Goal: Task Accomplishment & Management: Use online tool/utility

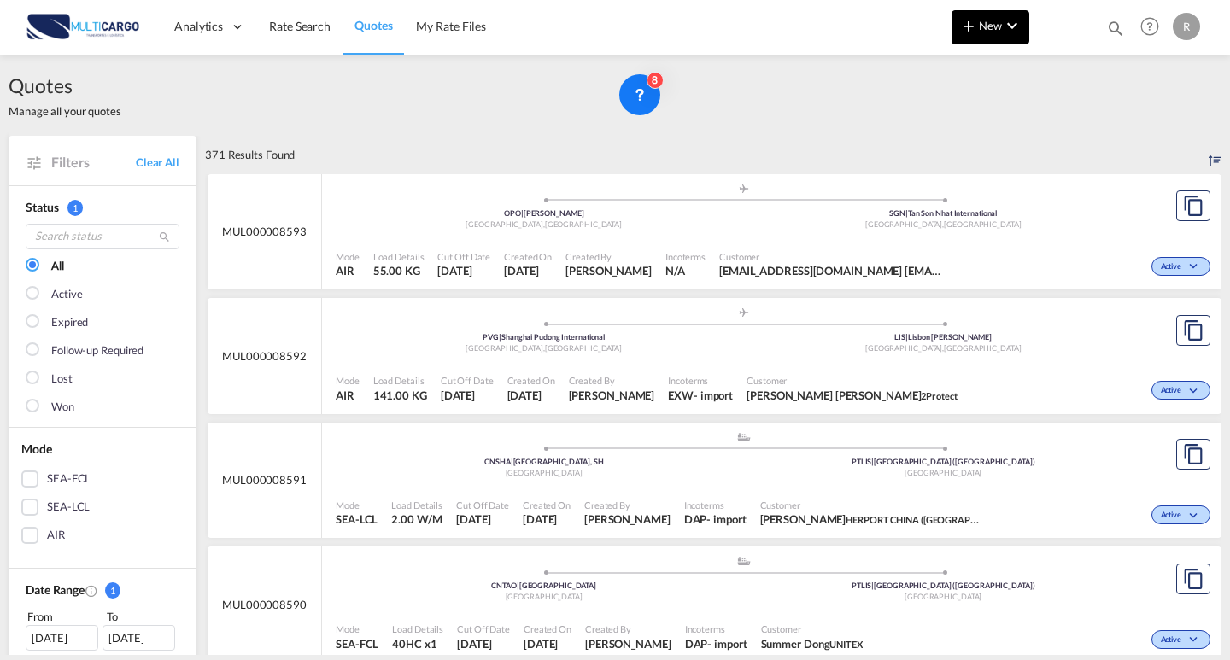
click at [1011, 20] on md-icon "icon-chevron-down" at bounding box center [1012, 25] width 20 height 20
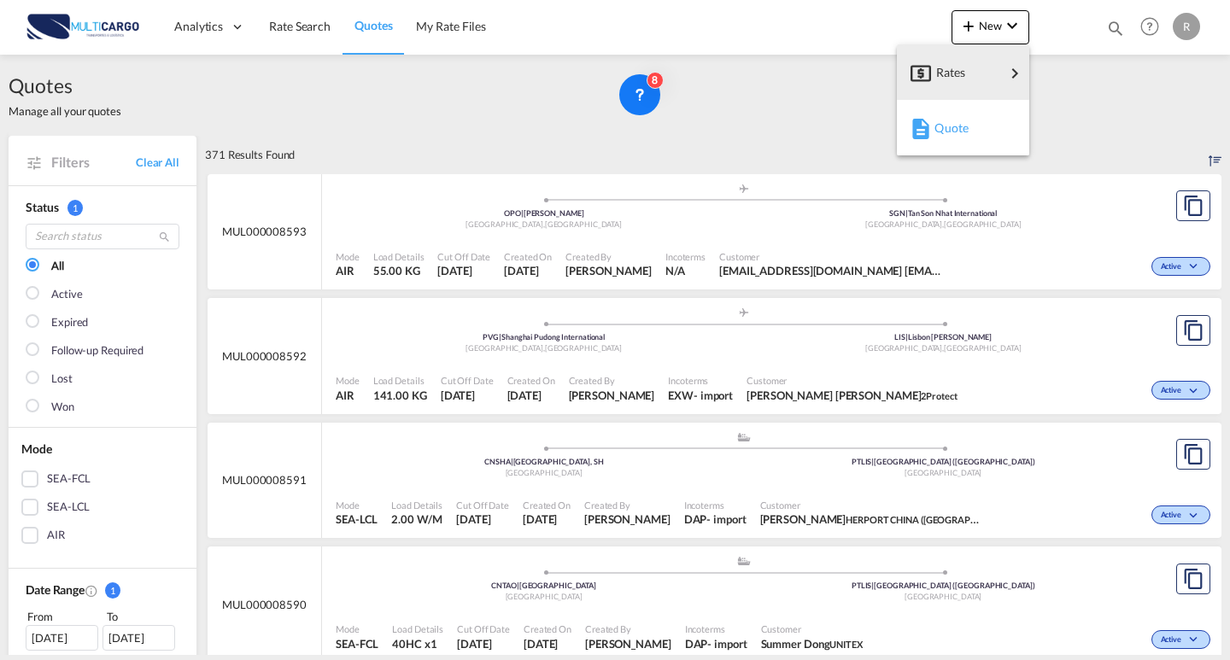
click at [921, 152] on button "Quote" at bounding box center [963, 128] width 132 height 56
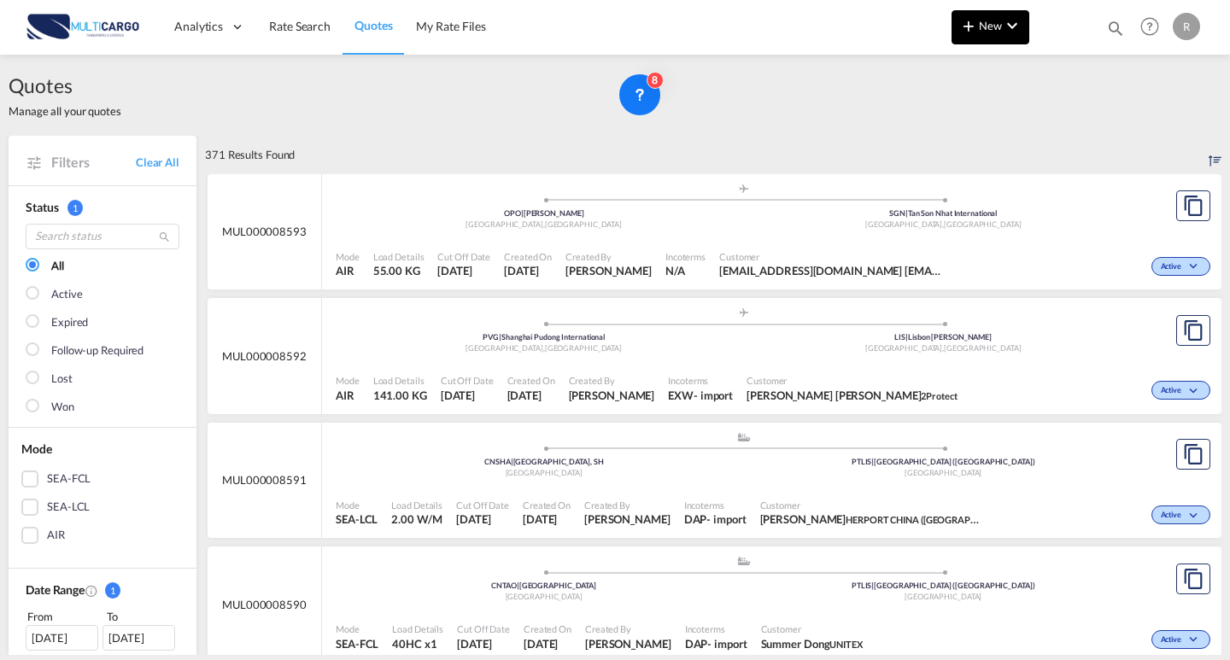
click at [967, 34] on md-icon "icon-plus 400-fg" at bounding box center [968, 25] width 20 height 20
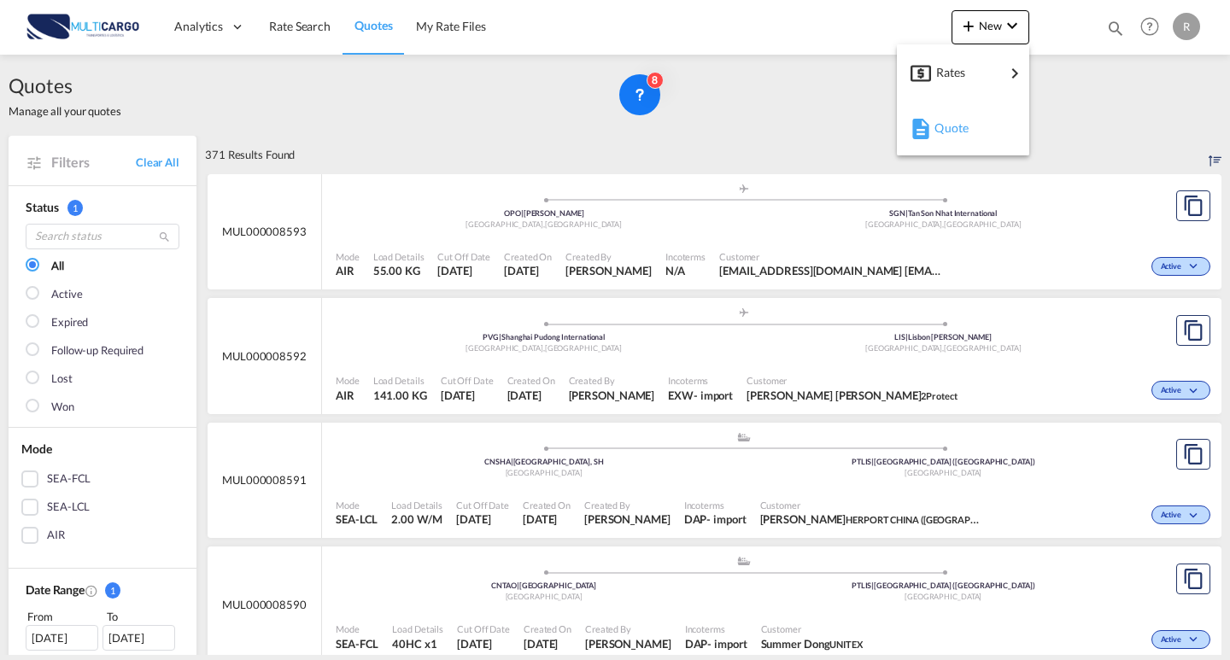
click at [964, 140] on div "Quote" at bounding box center [965, 128] width 63 height 43
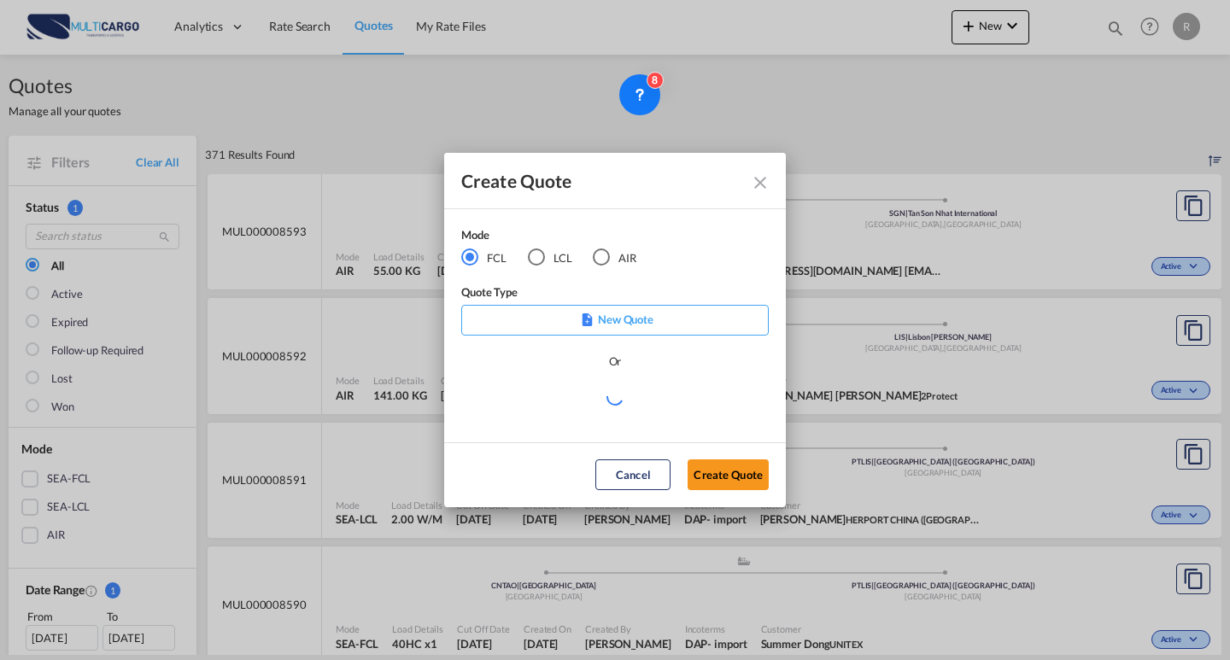
click at [600, 267] on div "Mode FCL LCL AIR" at bounding box center [559, 254] width 196 height 57
click at [606, 265] on div "AIR" at bounding box center [601, 257] width 17 height 17
click at [611, 405] on md-select "Select template EXP EXW AIR 09/2025 [PERSON_NAME] | [DATE] IMP_DAP_AIR <500KG -…" at bounding box center [614, 404] width 307 height 34
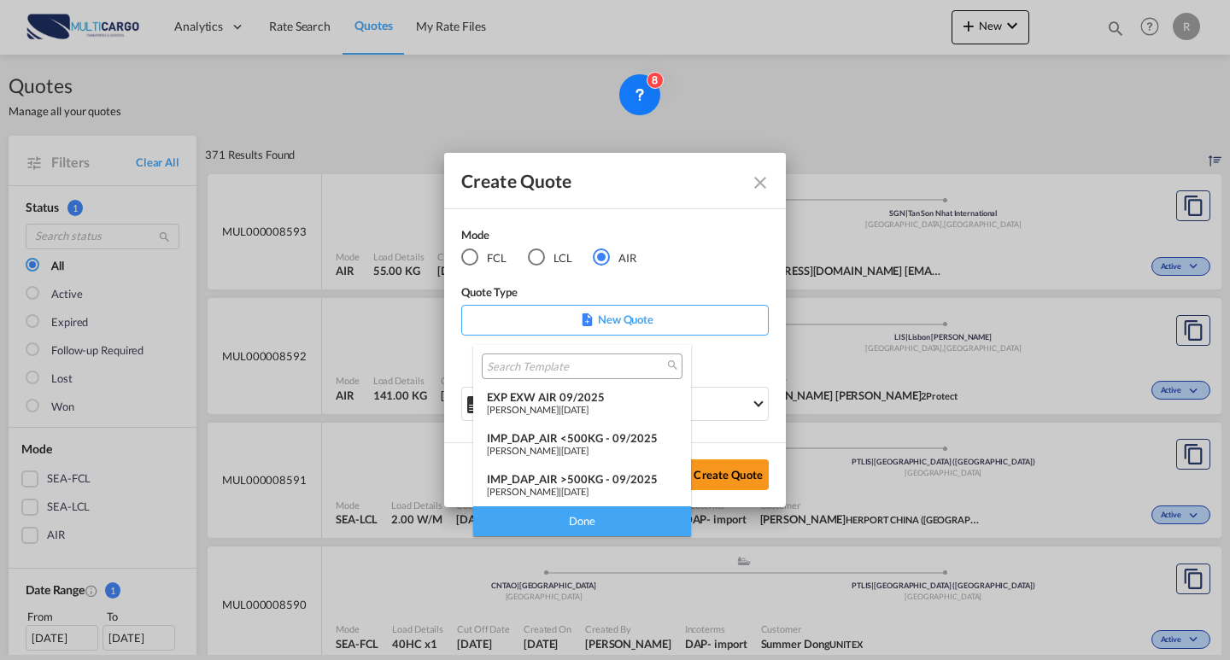
click at [564, 401] on div "EXP EXW AIR 09/2025" at bounding box center [582, 397] width 190 height 14
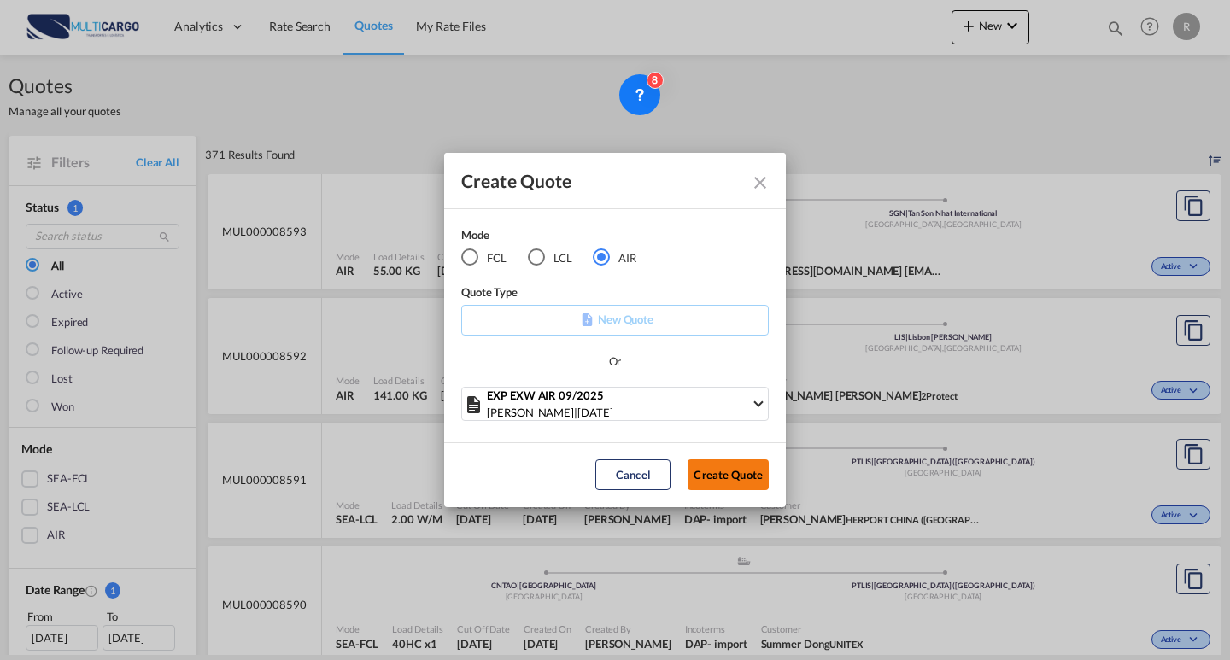
click at [746, 479] on button "Create Quote" at bounding box center [728, 475] width 81 height 31
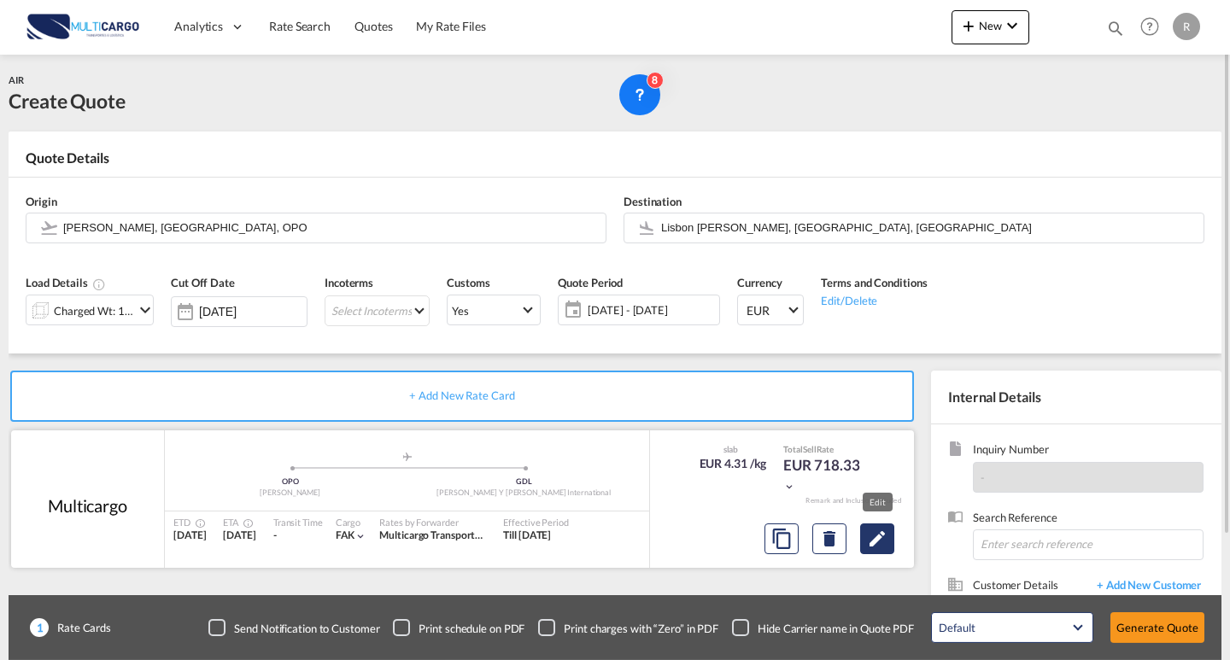
click at [874, 536] on md-icon "Edit" at bounding box center [877, 539] width 20 height 20
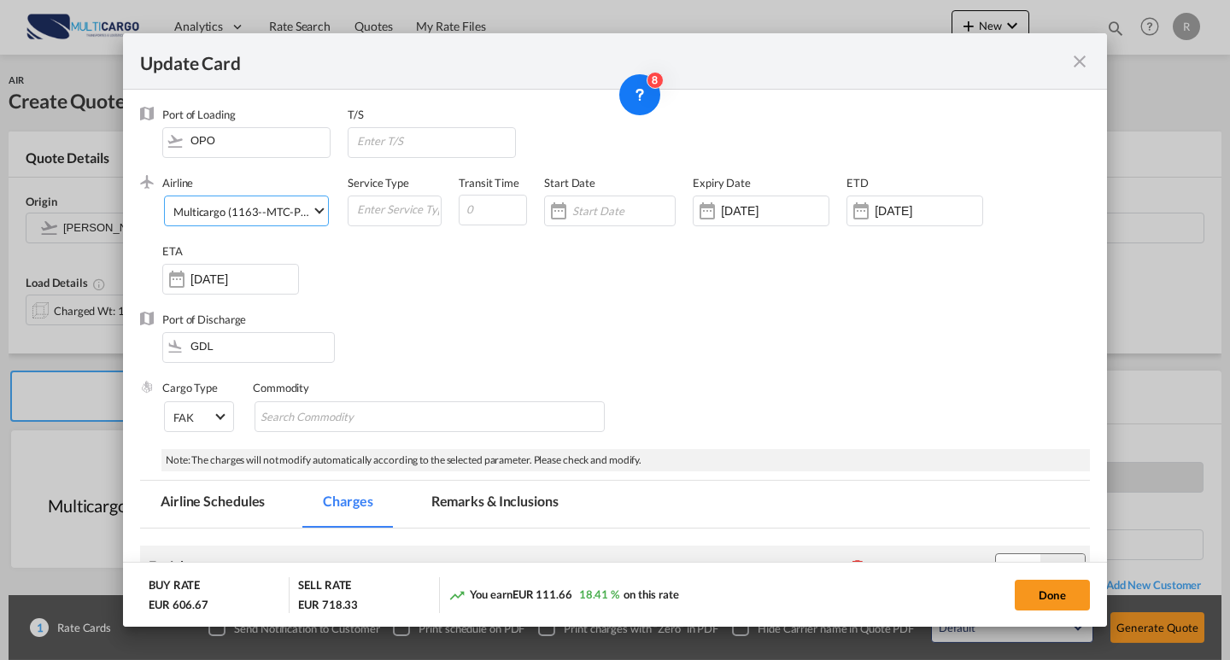
click at [227, 220] on md-select-value "Multicargo (1163--MTC-PT / -)" at bounding box center [250, 209] width 156 height 27
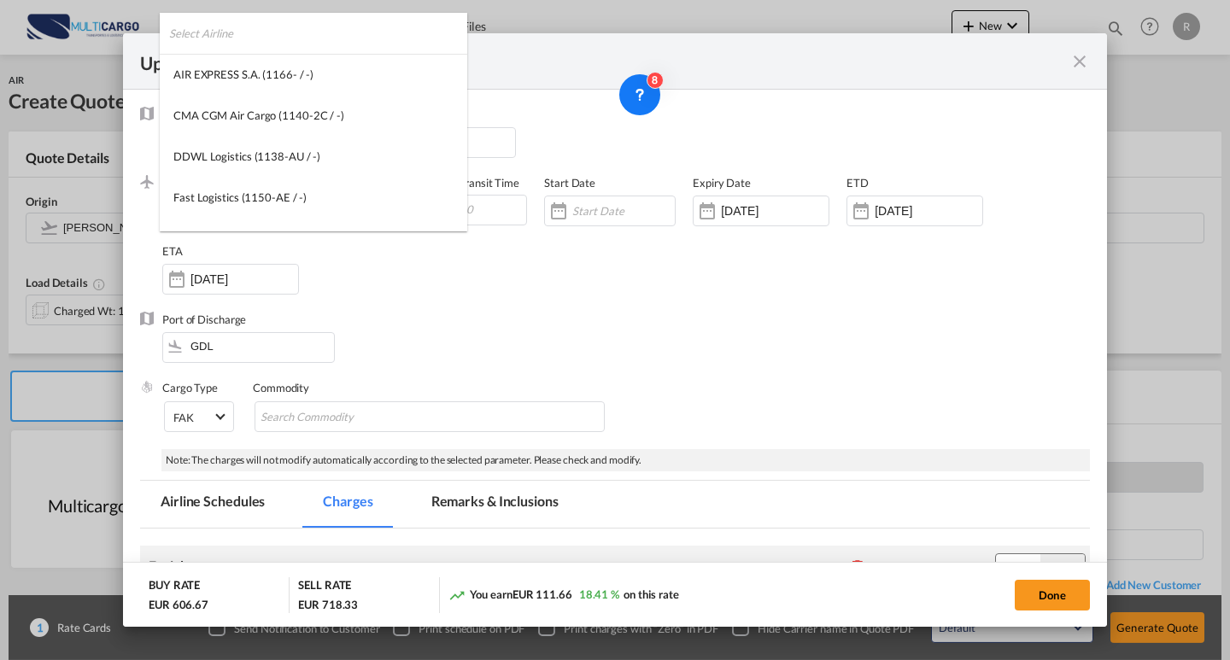
click at [313, 31] on input "search" at bounding box center [318, 33] width 298 height 41
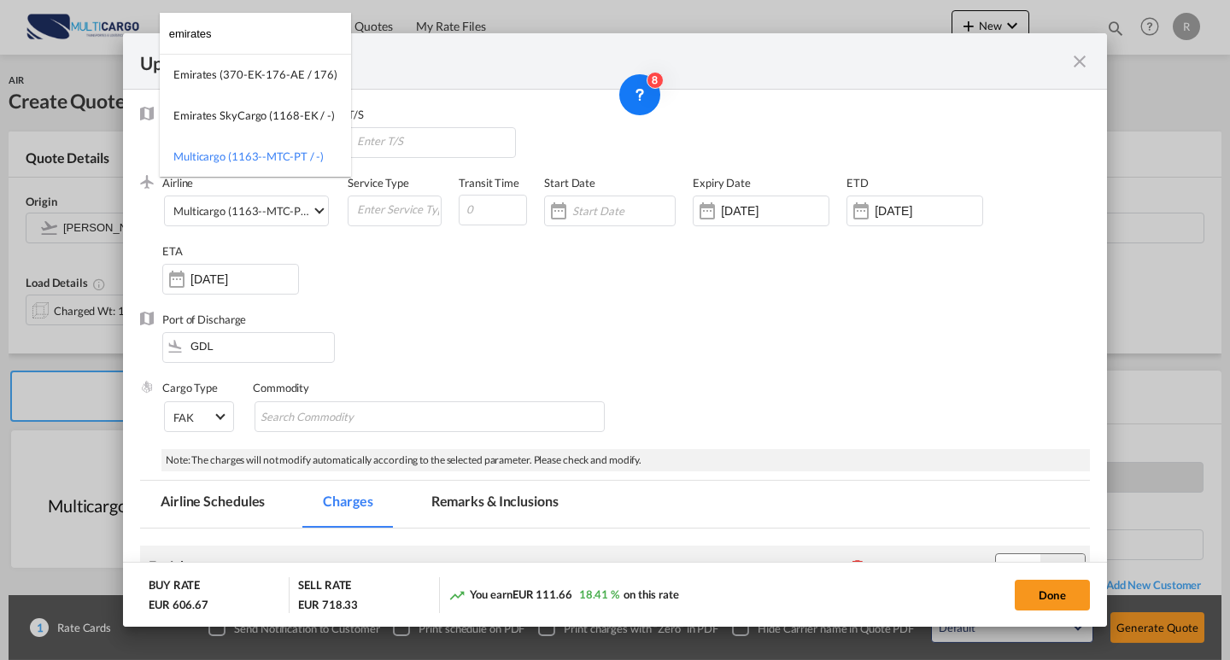
type input "emirates"
click at [507, 348] on md-backdrop at bounding box center [615, 330] width 1230 height 660
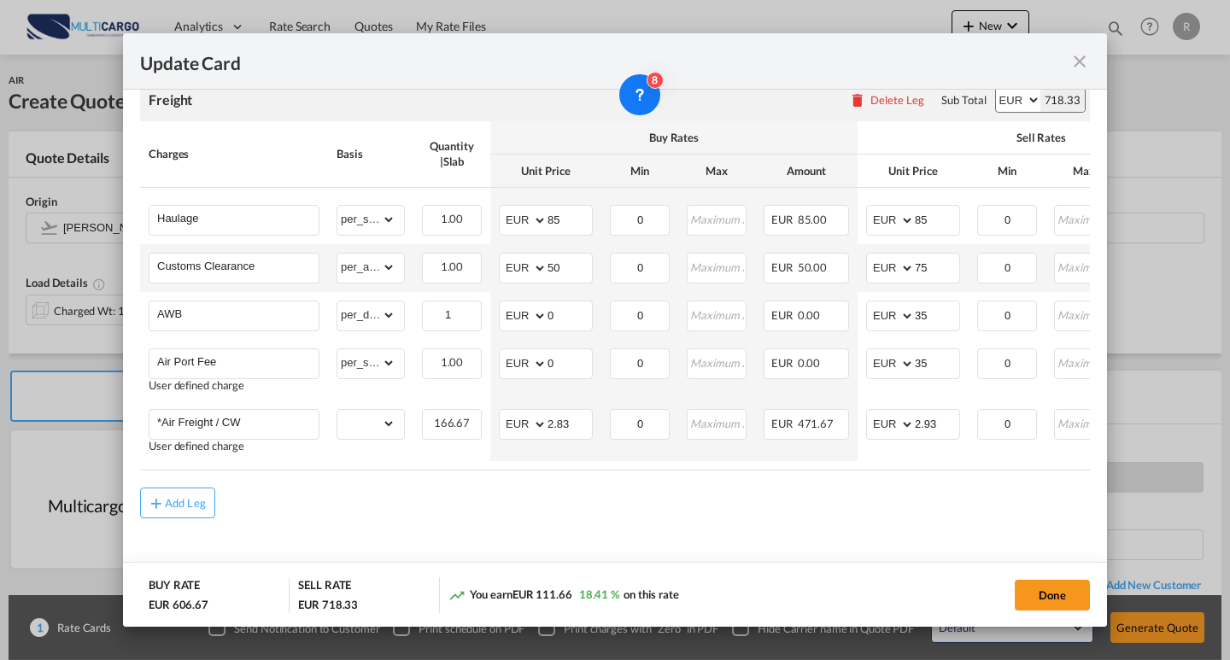
scroll to position [476, 0]
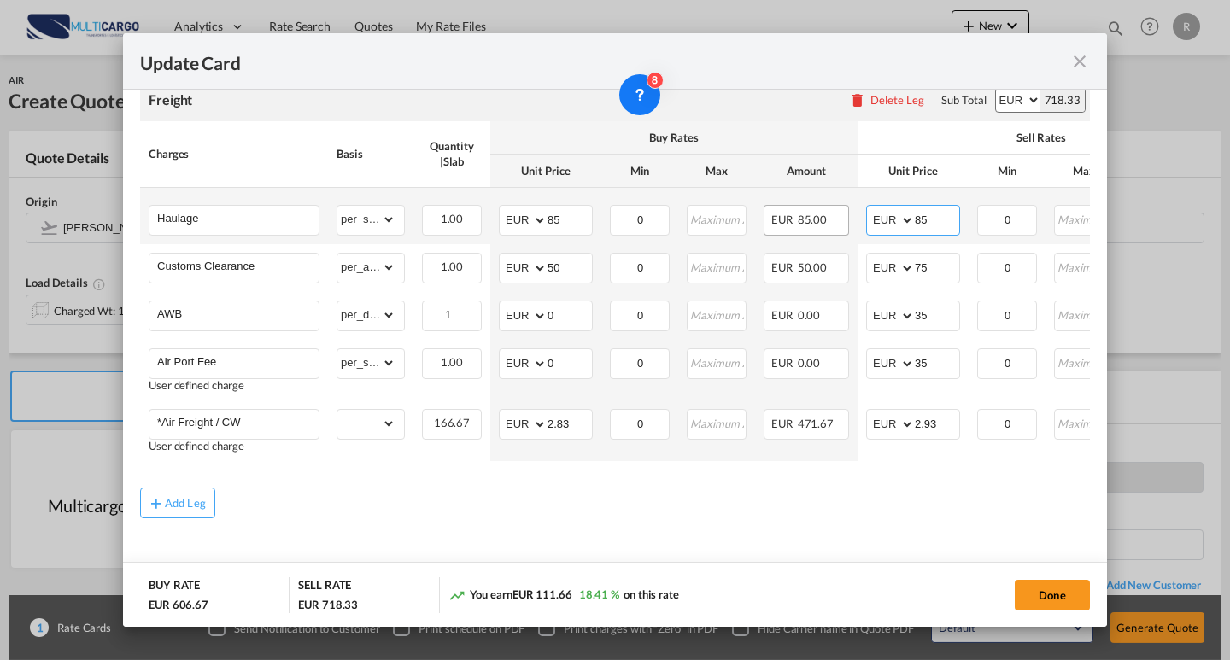
drag, startPoint x: 931, startPoint y: 220, endPoint x: 841, endPoint y: 217, distance: 89.7
click at [841, 217] on tr "Haulage Please Enter Already Exists gross_weight volumetric_weight per_shipment…" at bounding box center [745, 216] width 1210 height 56
type input "140"
drag, startPoint x: 569, startPoint y: 201, endPoint x: 498, endPoint y: 202, distance: 70.9
click at [498, 202] on td "AED AFN ALL AMD ANG AOA ARS AUD AWG AZN BAM BBD BDT BGN BHD BIF BMD BND [PERSON…" at bounding box center [545, 216] width 111 height 56
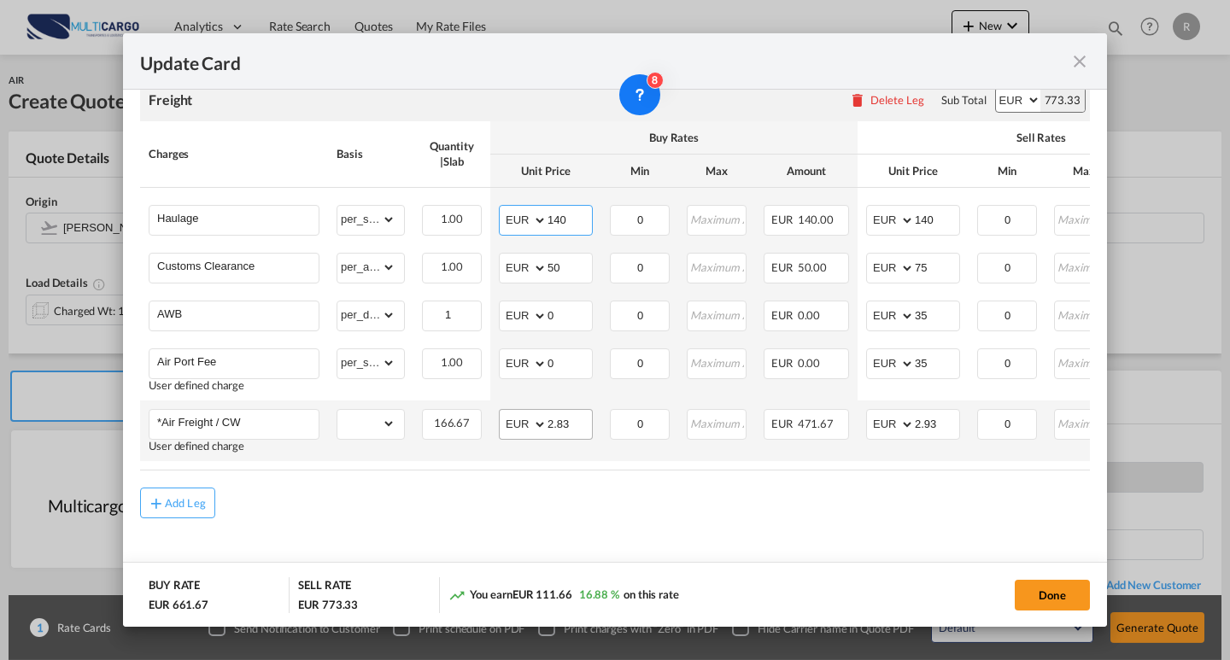
type input "140"
drag, startPoint x: 572, startPoint y: 419, endPoint x: 510, endPoint y: 410, distance: 63.1
click at [510, 410] on md-input-container "AED AFN ALL AMD ANG AOA ARS AUD AWG AZN BAM BBD BDT BGN BHD BIF BMD BND [PERSON…" at bounding box center [546, 424] width 94 height 31
type input "1.35"
drag, startPoint x: 940, startPoint y: 415, endPoint x: 871, endPoint y: 415, distance: 69.2
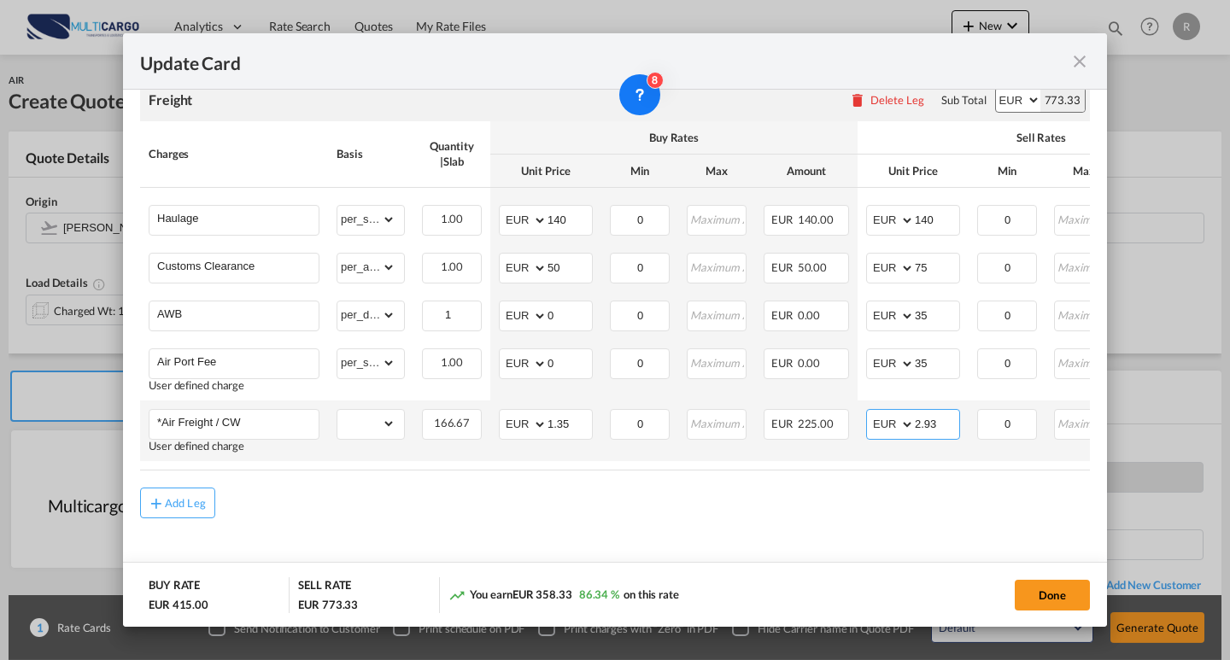
click at [871, 415] on md-input-container "AED AFN ALL AMD ANG AOA ARS AUD AWG AZN BAM BBD BDT BGN BHD BIF BMD BND [PERSON…" at bounding box center [913, 424] width 94 height 31
type input "1.65"
click at [800, 510] on div "Add Leg" at bounding box center [615, 503] width 950 height 31
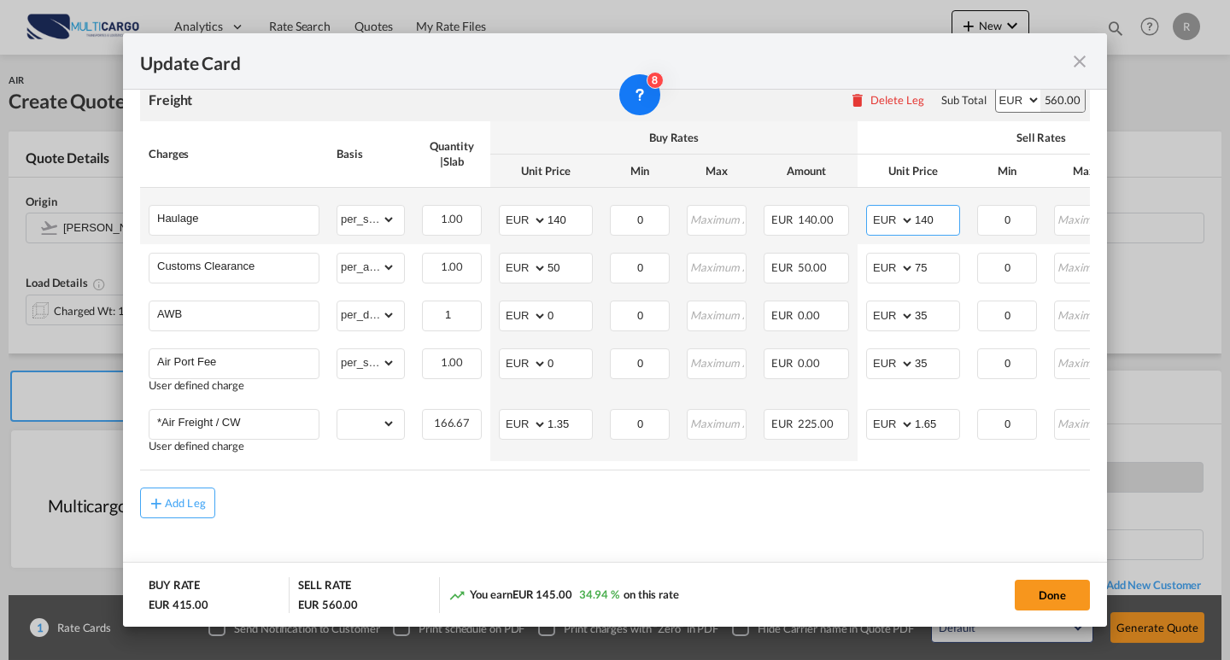
click at [928, 209] on input "140" at bounding box center [937, 219] width 44 height 26
type input "140"
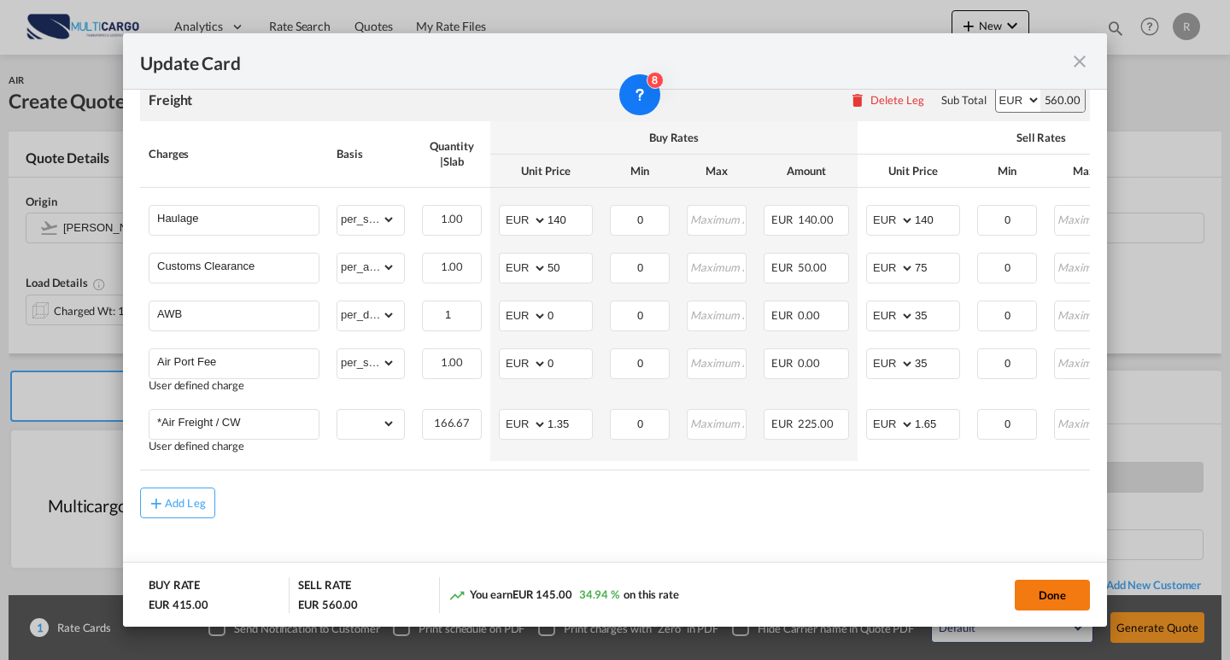
click at [1048, 586] on button "Done" at bounding box center [1052, 595] width 75 height 31
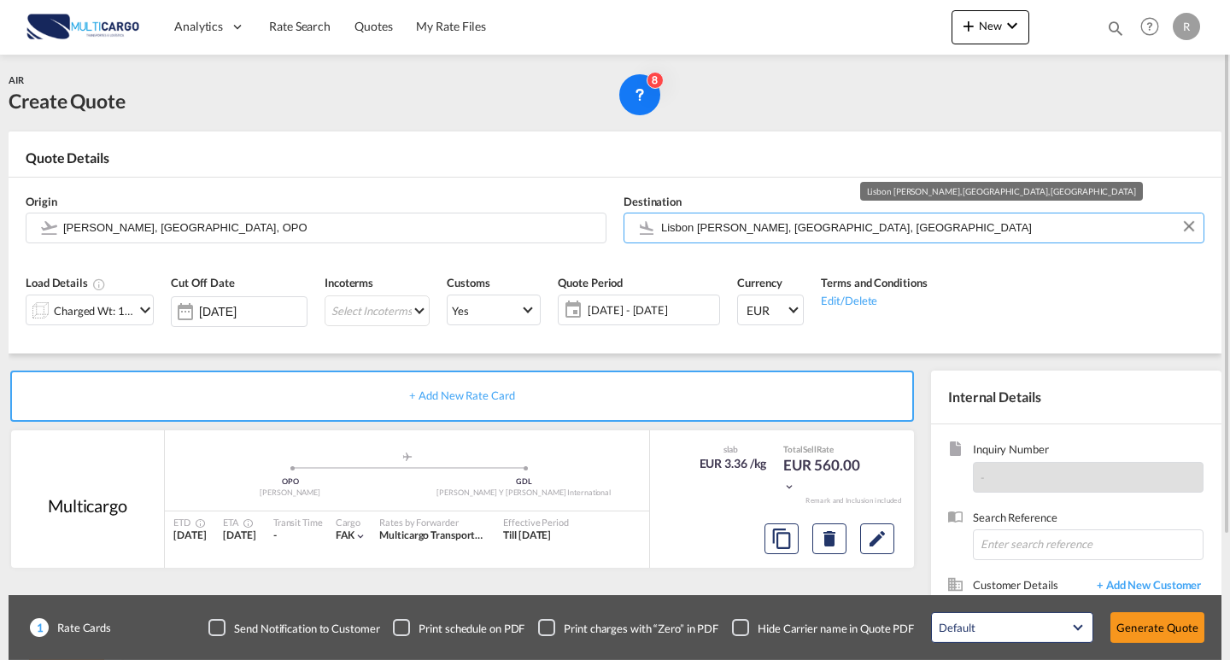
drag, startPoint x: 870, startPoint y: 220, endPoint x: 472, endPoint y: 198, distance: 398.6
click at [472, 198] on div "Origin [PERSON_NAME], [GEOGRAPHIC_DATA], OPO Destination [GEOGRAPHIC_DATA] [GEO…" at bounding box center [615, 219] width 1196 height 82
drag, startPoint x: 776, startPoint y: 221, endPoint x: 577, endPoint y: 219, distance: 198.2
click at [566, 219] on div "Origin [PERSON_NAME], [GEOGRAPHIC_DATA], OPO Destination [GEOGRAPHIC_DATA] [GEO…" at bounding box center [615, 219] width 1196 height 82
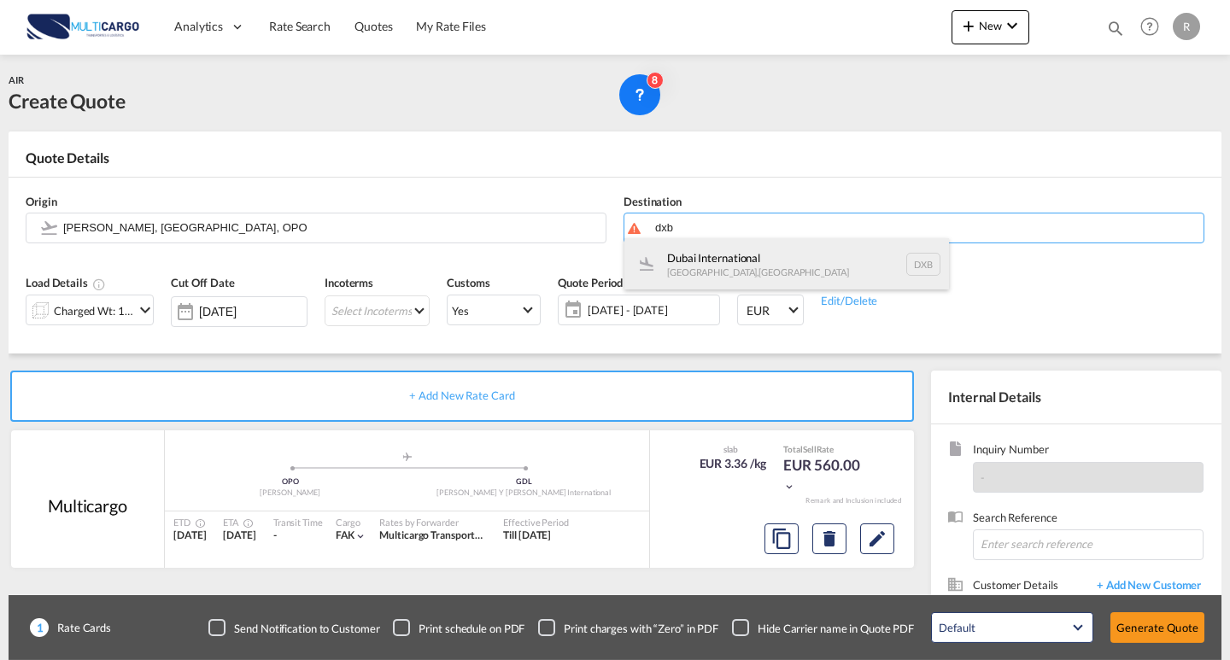
click at [744, 251] on div "Dubai International [GEOGRAPHIC_DATA] , [GEOGRAPHIC_DATA] DXB" at bounding box center [786, 263] width 325 height 51
type input "Dubai International, [GEOGRAPHIC_DATA], DXB"
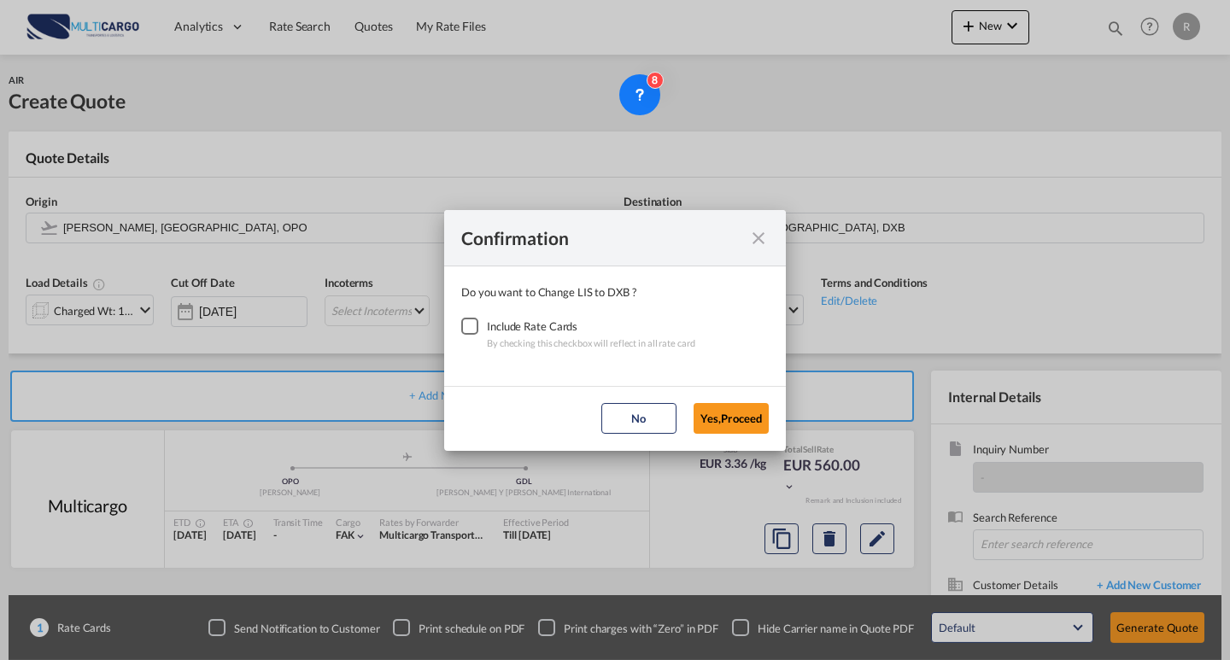
click at [476, 325] on div "Checkbox No Ink" at bounding box center [469, 326] width 17 height 17
click at [725, 418] on button "Yes,Proceed" at bounding box center [731, 418] width 75 height 31
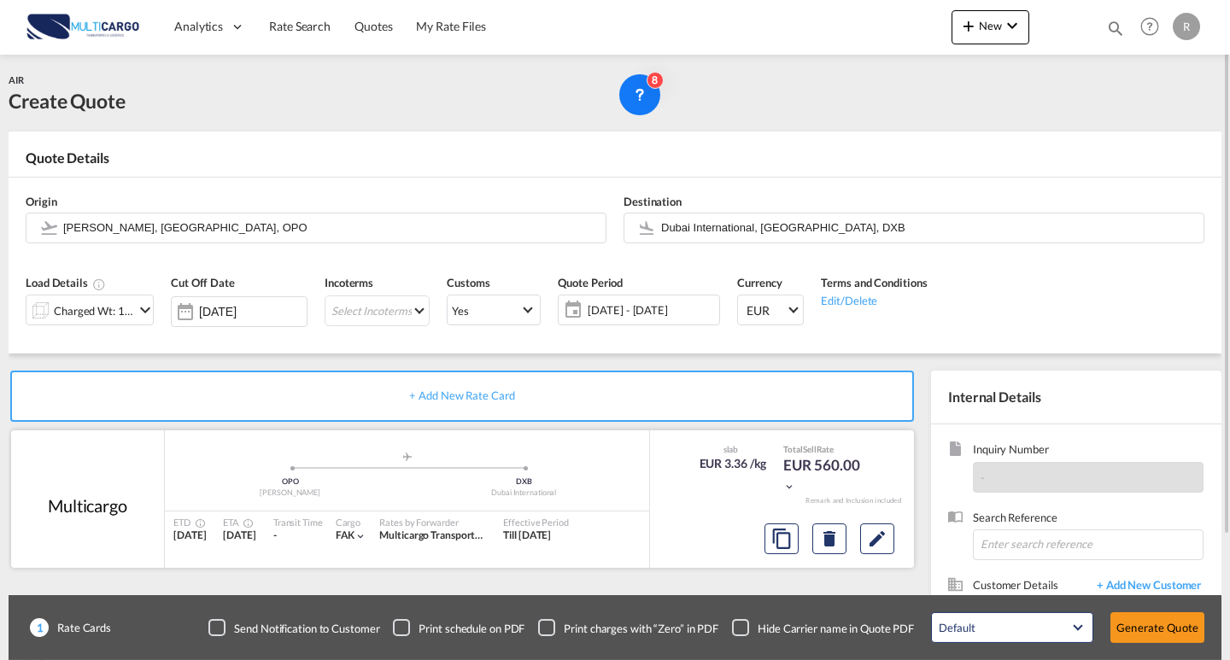
scroll to position [85, 0]
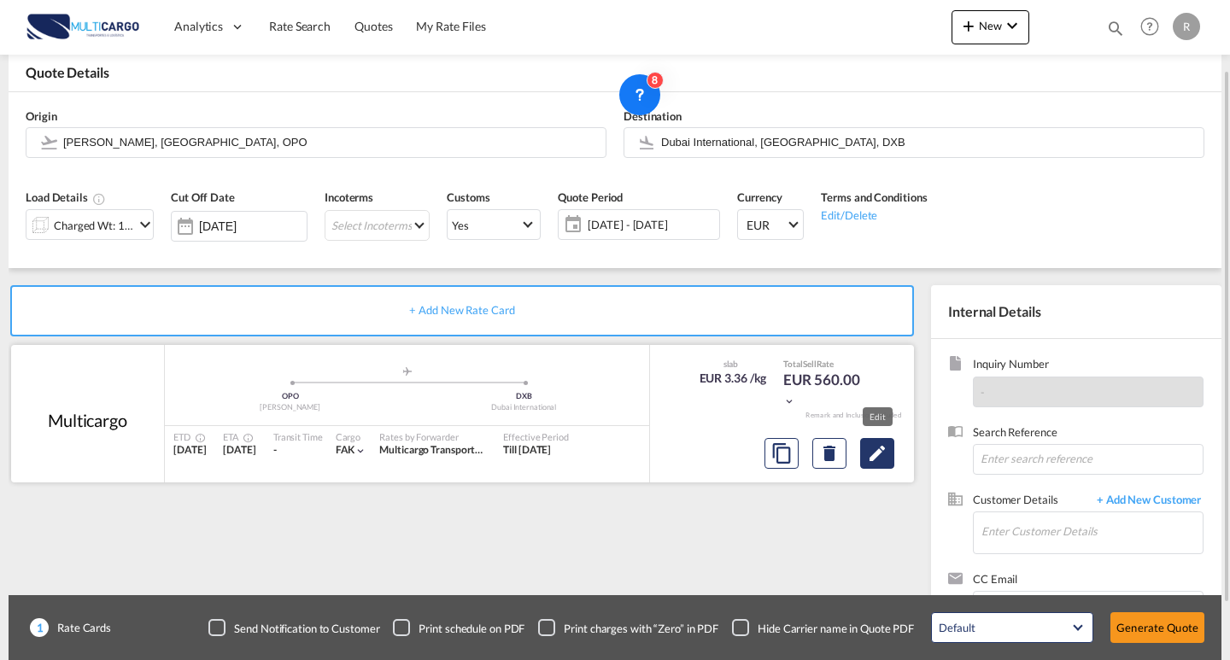
click at [869, 444] on md-icon "Edit" at bounding box center [877, 453] width 20 height 20
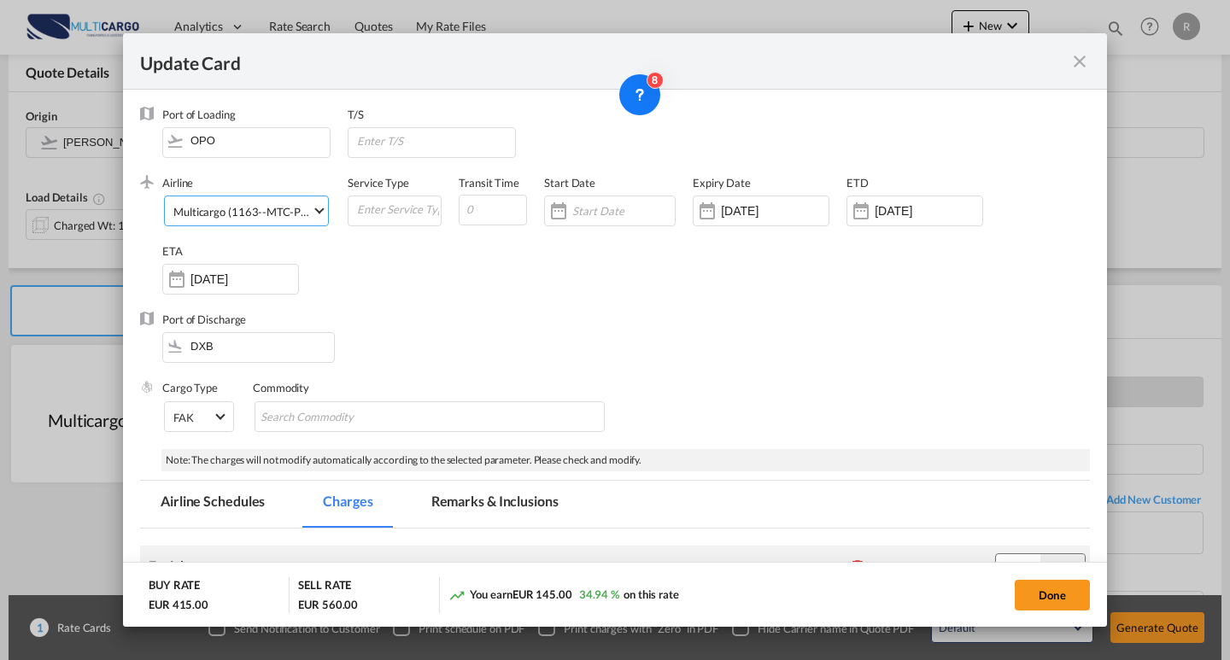
click at [262, 220] on md-select-value "Multicargo (1163--MTC-PT / -)" at bounding box center [250, 209] width 156 height 27
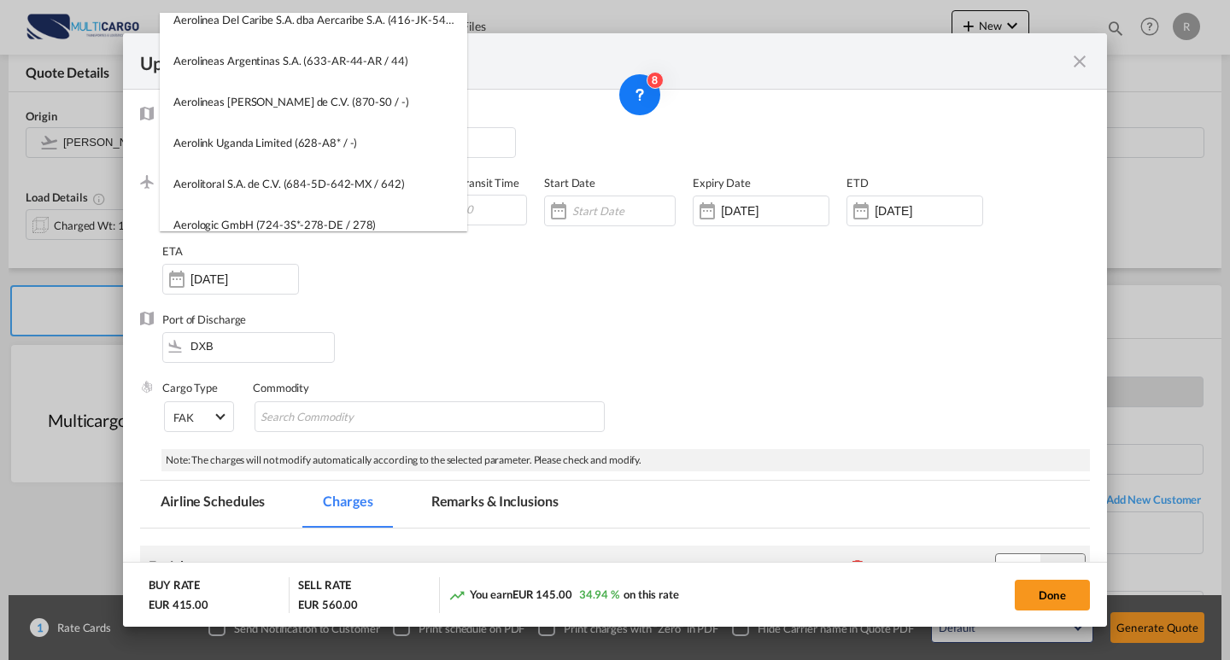
scroll to position [0, 0]
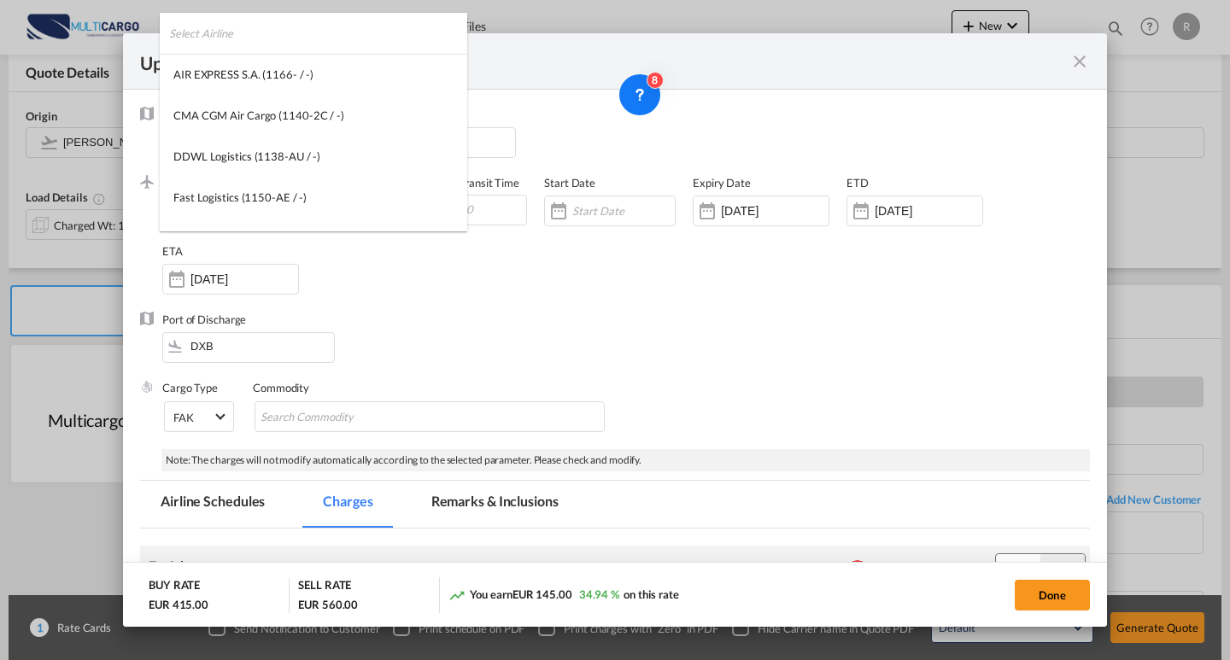
click at [256, 41] on input "search" at bounding box center [318, 33] width 298 height 41
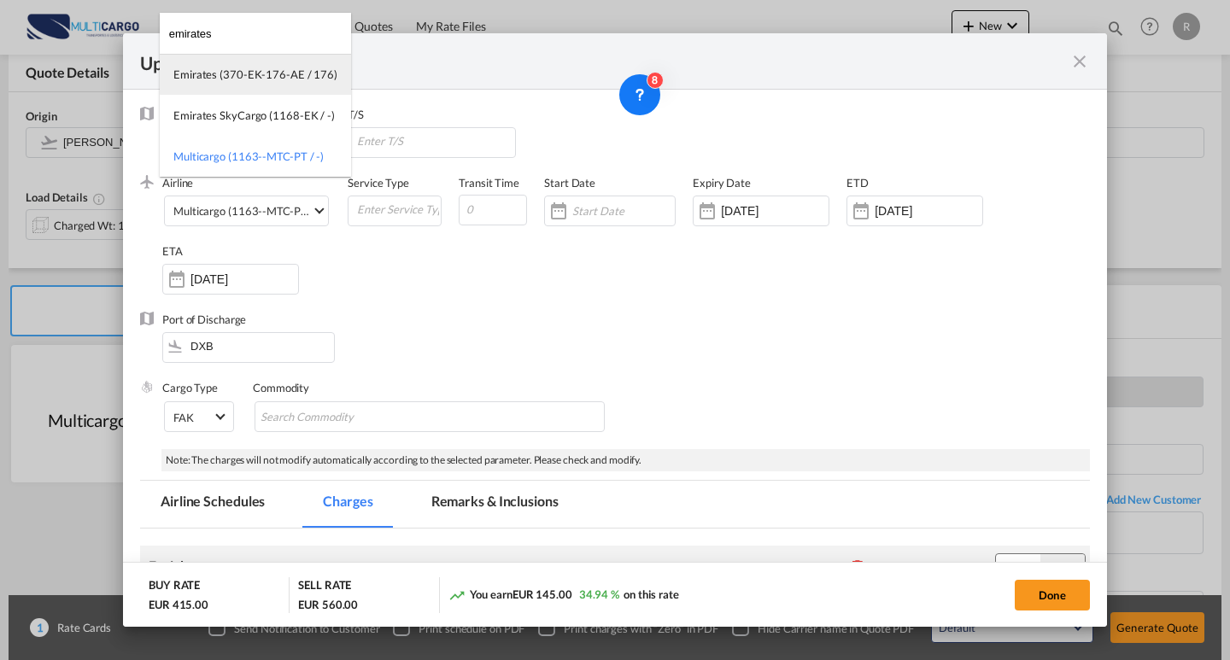
type input "emirates"
click at [263, 82] on div "Emirates (370-EK-176-AE / 176)" at bounding box center [255, 74] width 164 height 15
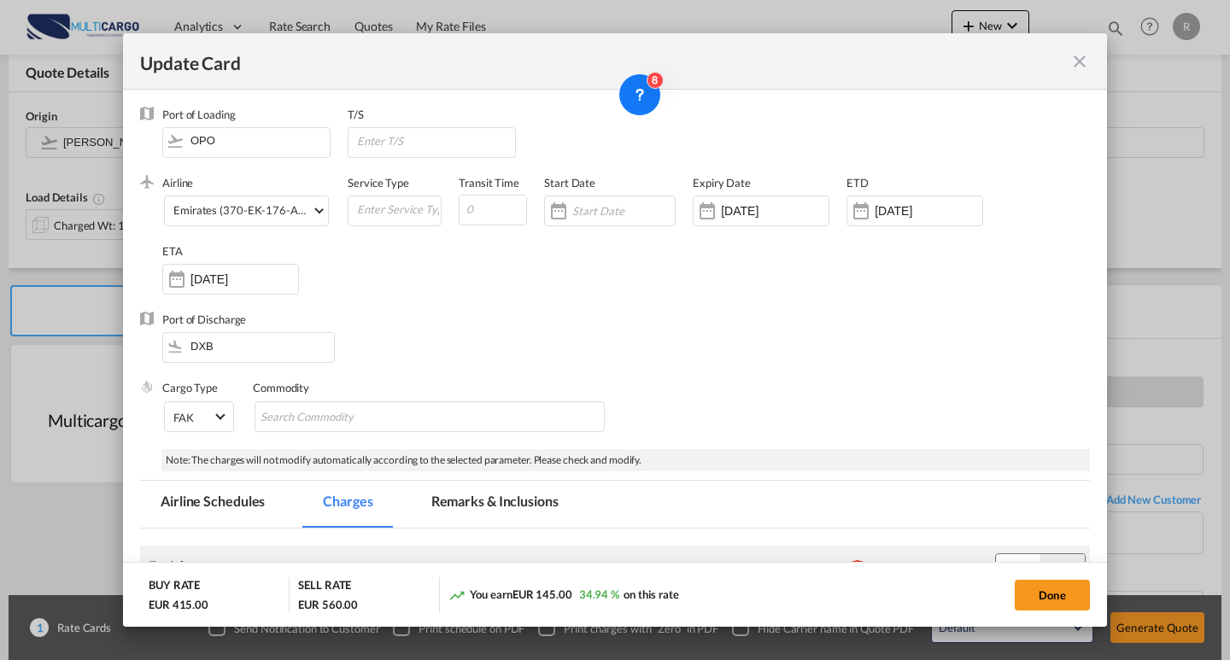
click at [1056, 628] on div "Update Card Port of [GEOGRAPHIC_DATA] OPO T/S .a{fill:#aaa8ad;} Airline Emirate…" at bounding box center [615, 330] width 1230 height 660
click at [1051, 586] on button "Done" at bounding box center [1052, 595] width 75 height 31
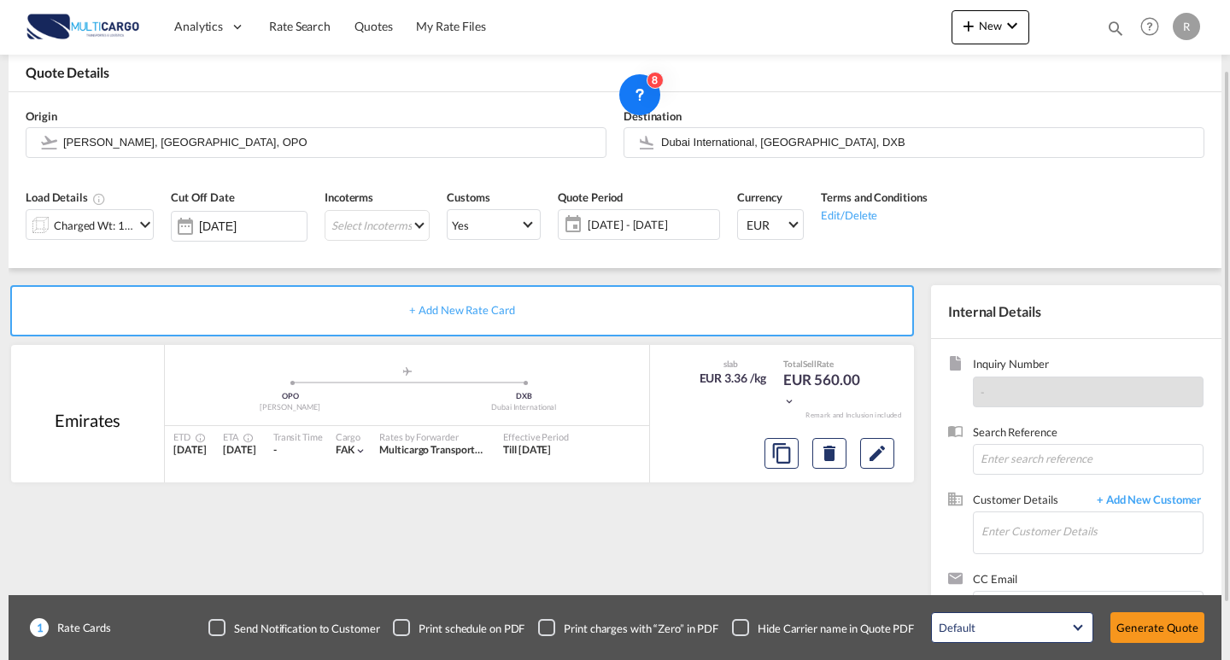
scroll to position [154, 0]
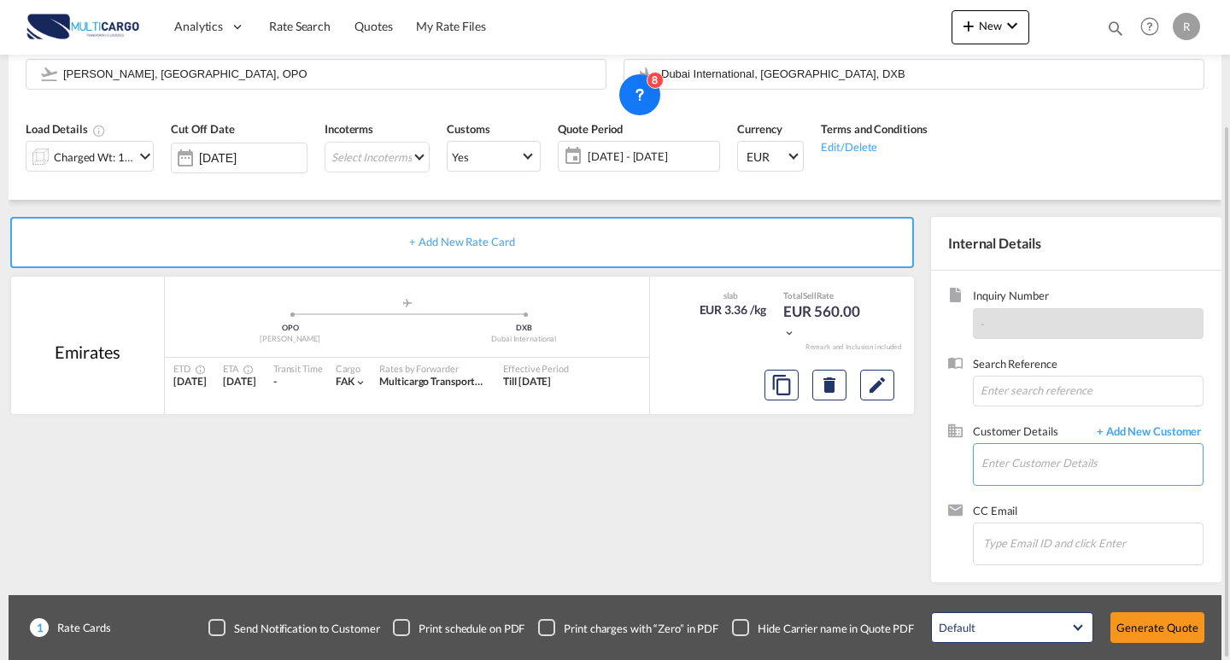
click at [1036, 451] on input "Enter Customer Details" at bounding box center [1091, 463] width 221 height 38
type input "[PERSON_NAME]"
drag, startPoint x: 1053, startPoint y: 467, endPoint x: 904, endPoint y: 445, distance: 151.1
click at [896, 447] on div "+ Add New Rate Card [GEOGRAPHIC_DATA] added by you .a{fill:#aaa8ad;} .a{fill:#a…" at bounding box center [615, 391] width 1213 height 383
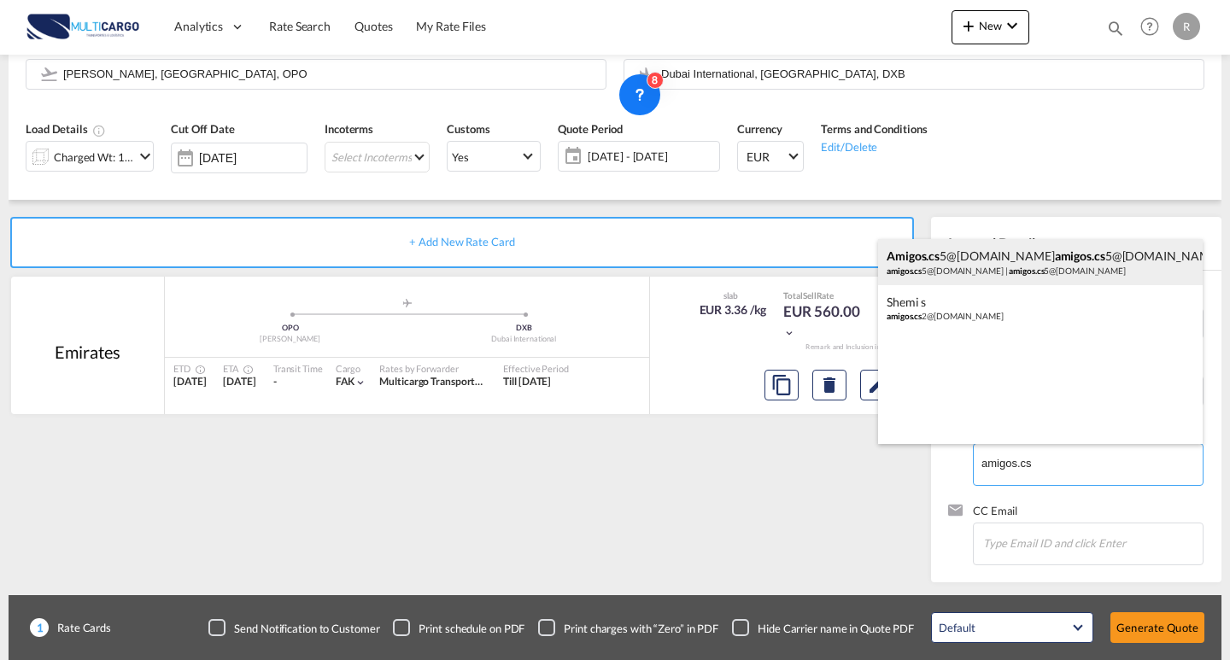
click at [1011, 267] on div "amigos.cs 5@[DOMAIN_NAME] amigos.cs 5@[DOMAIN_NAME] amigos.cs 5@[DOMAIN_NAME] |…" at bounding box center [1040, 262] width 325 height 46
type input "[EMAIL_ADDRESS][DOMAIN_NAME], [DOMAIN_NAME][EMAIL_ADDRESS][DOMAIN_NAME] [DOMAIN…"
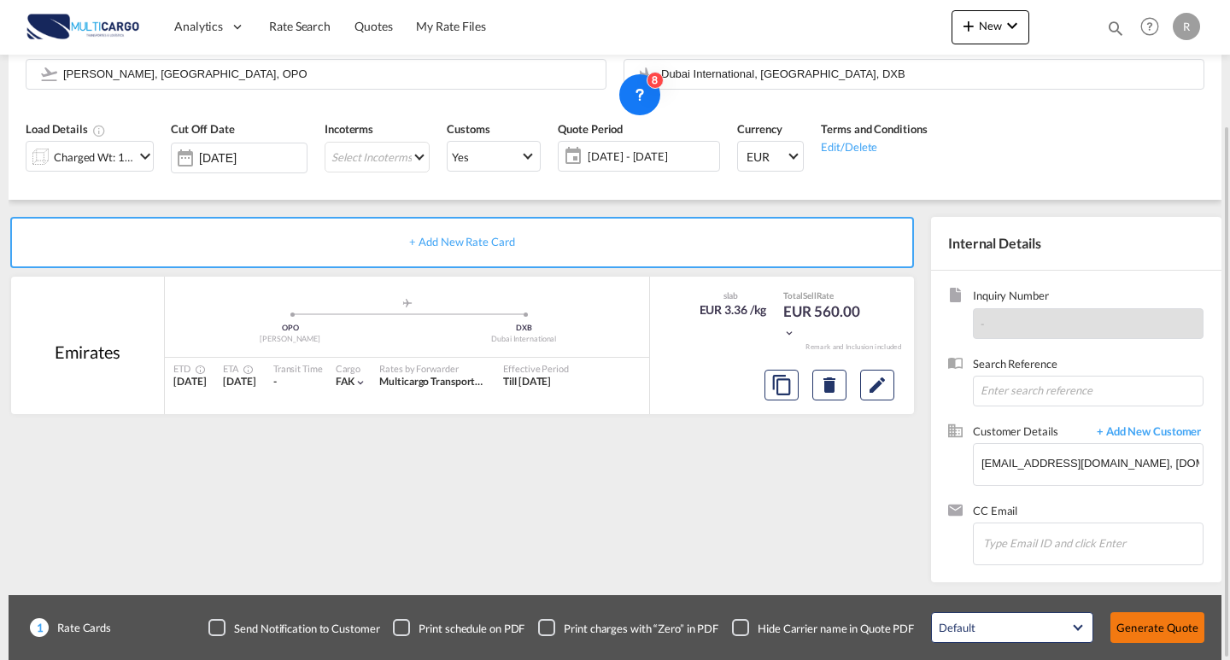
click at [1146, 634] on button "Generate Quote" at bounding box center [1157, 627] width 94 height 31
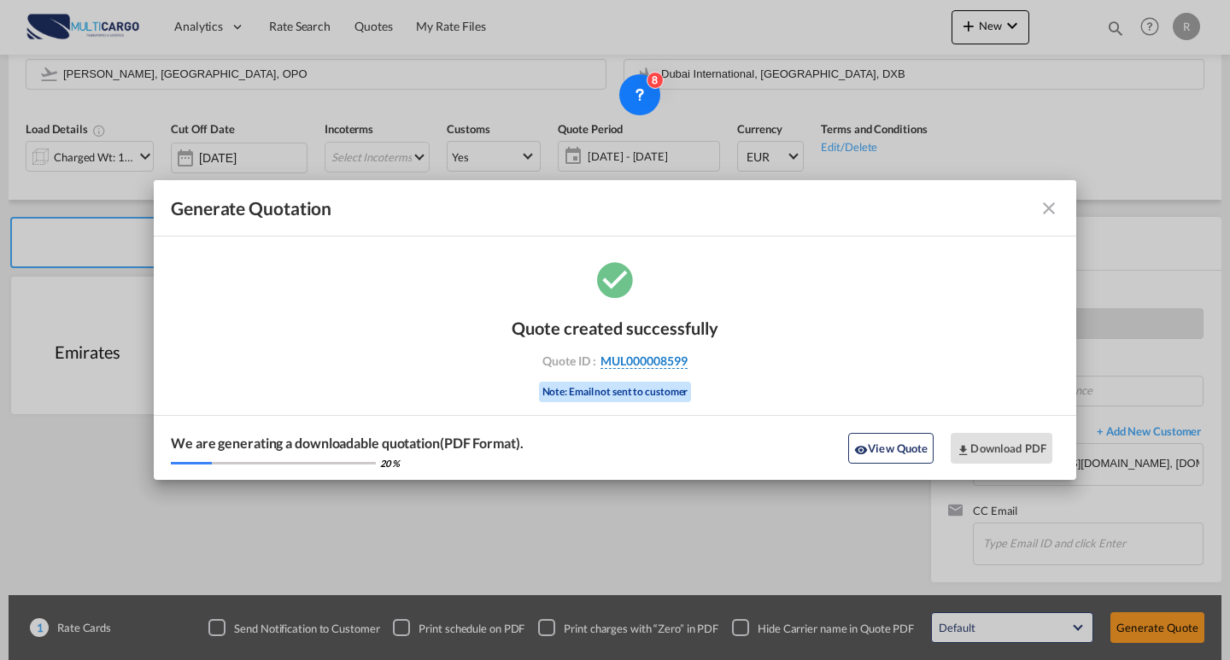
click at [657, 365] on span "MUL000008599" at bounding box center [643, 361] width 87 height 15
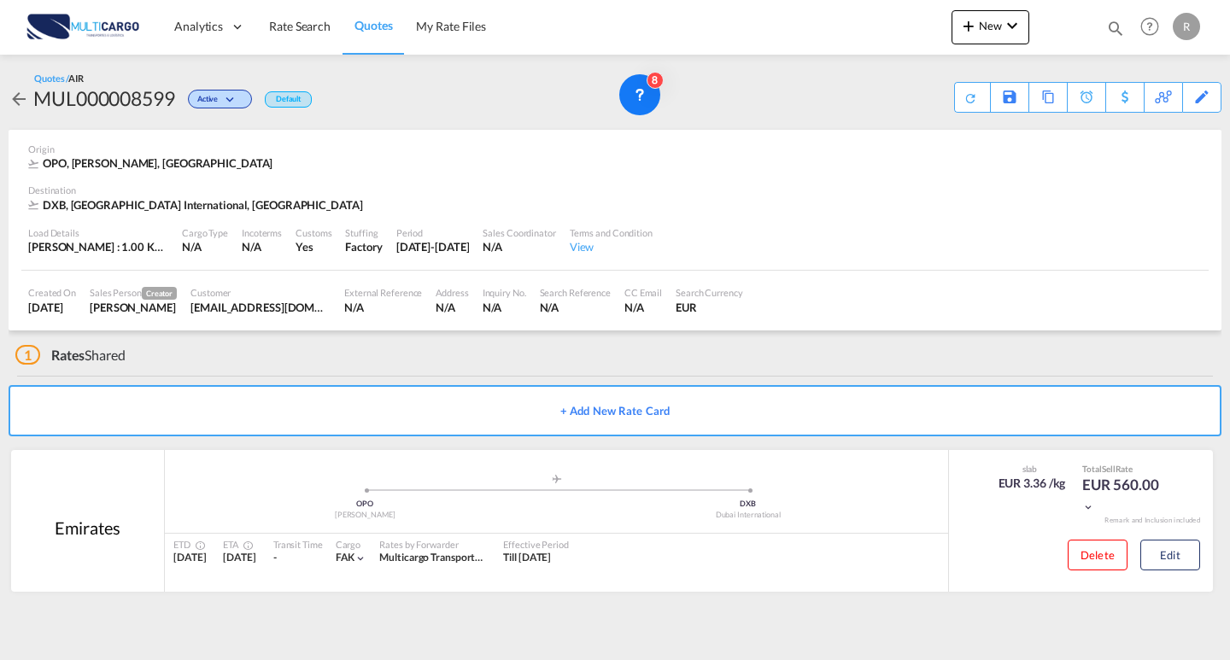
click at [108, 114] on div "Quotes / AIR MUL000008599 Active Default Save As Template Copy Quote Set Remind…" at bounding box center [615, 92] width 1213 height 75
click at [108, 107] on div "MUL000008599" at bounding box center [104, 98] width 142 height 27
copy div "MUL000008599"
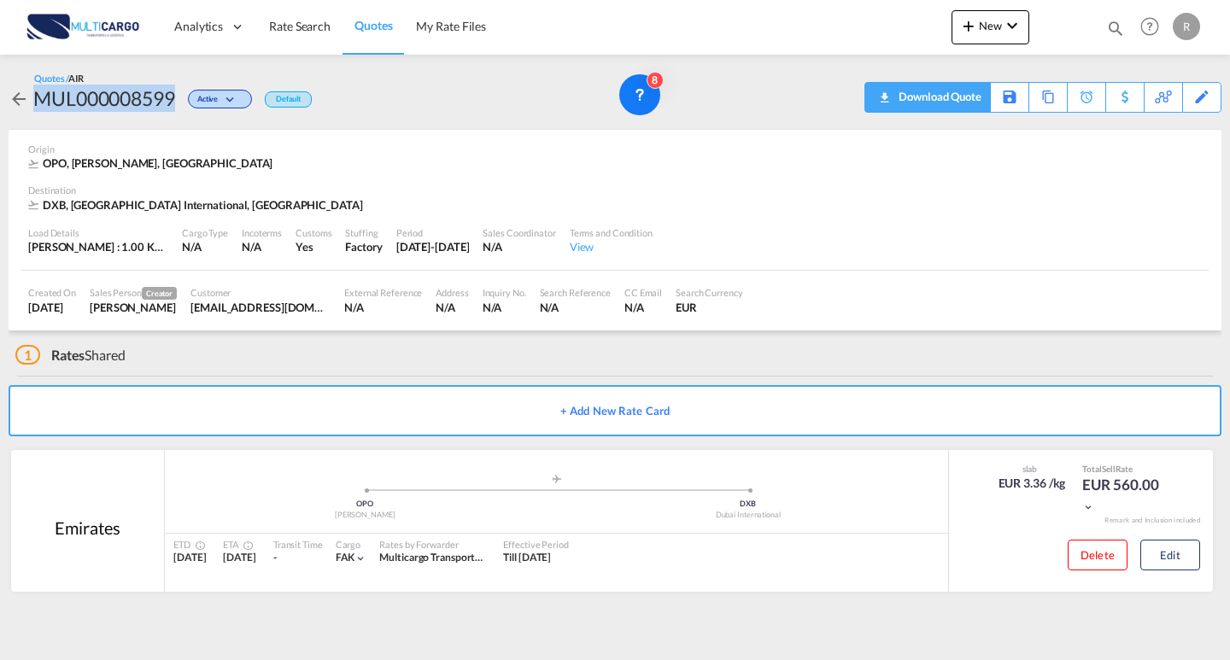
click at [962, 96] on div "Download Quote" at bounding box center [937, 96] width 87 height 27
